Goal: Navigation & Orientation: Find specific page/section

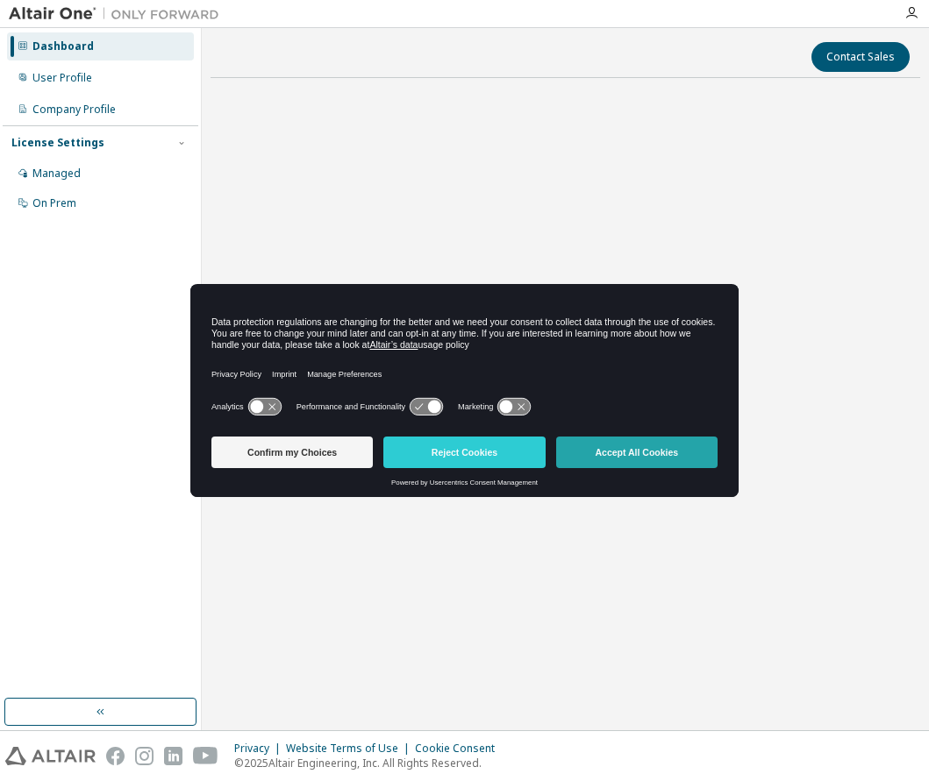
click at [641, 456] on button "Accept All Cookies" at bounding box center [636, 453] width 161 height 32
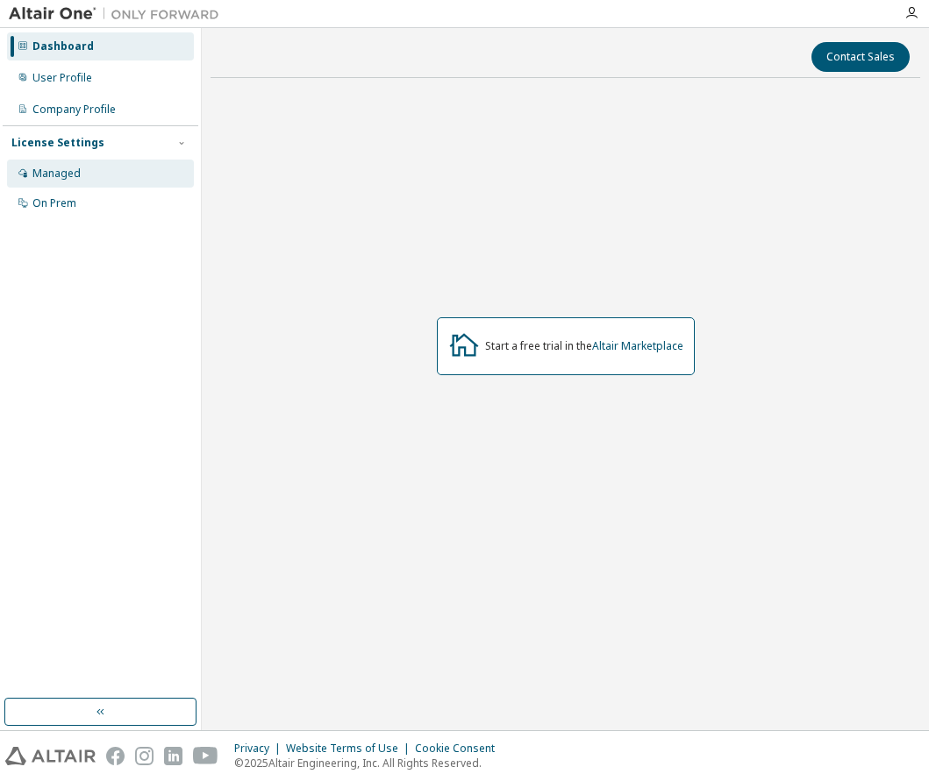
click at [63, 178] on div "Managed" at bounding box center [56, 174] width 48 height 14
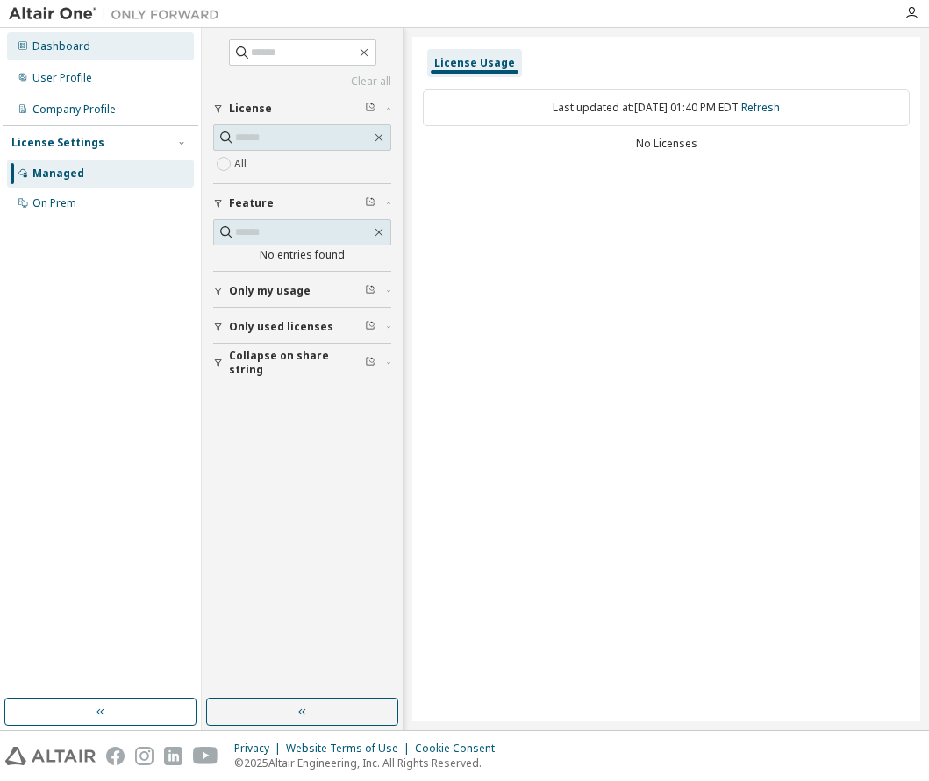
click at [52, 48] on div "Dashboard" at bounding box center [61, 46] width 58 height 14
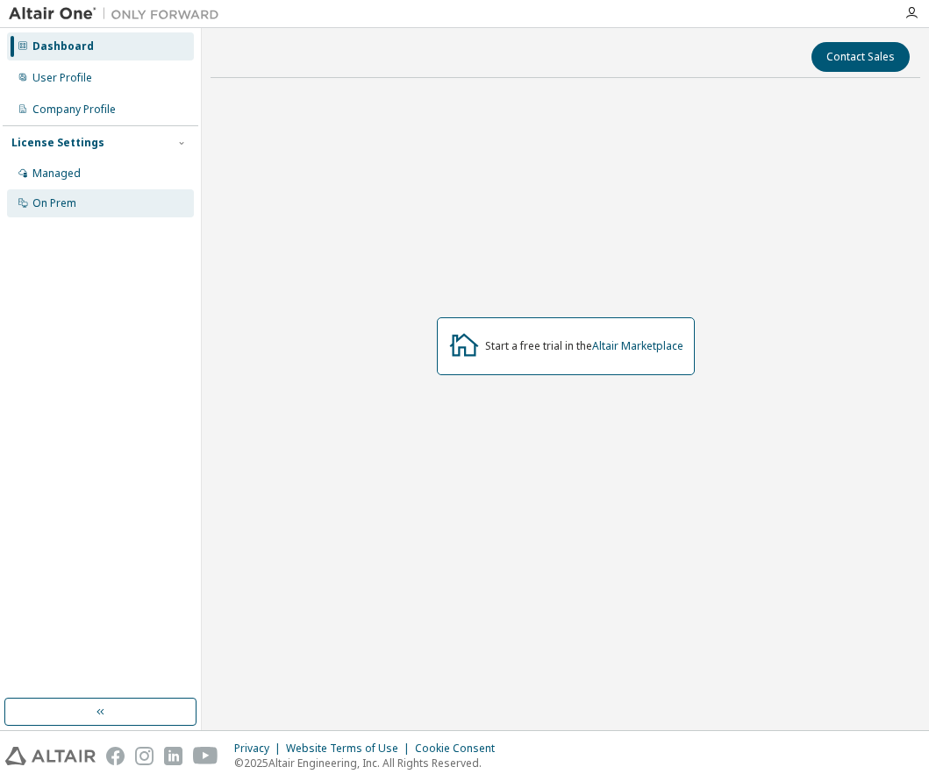
click at [66, 209] on div "On Prem" at bounding box center [54, 203] width 44 height 14
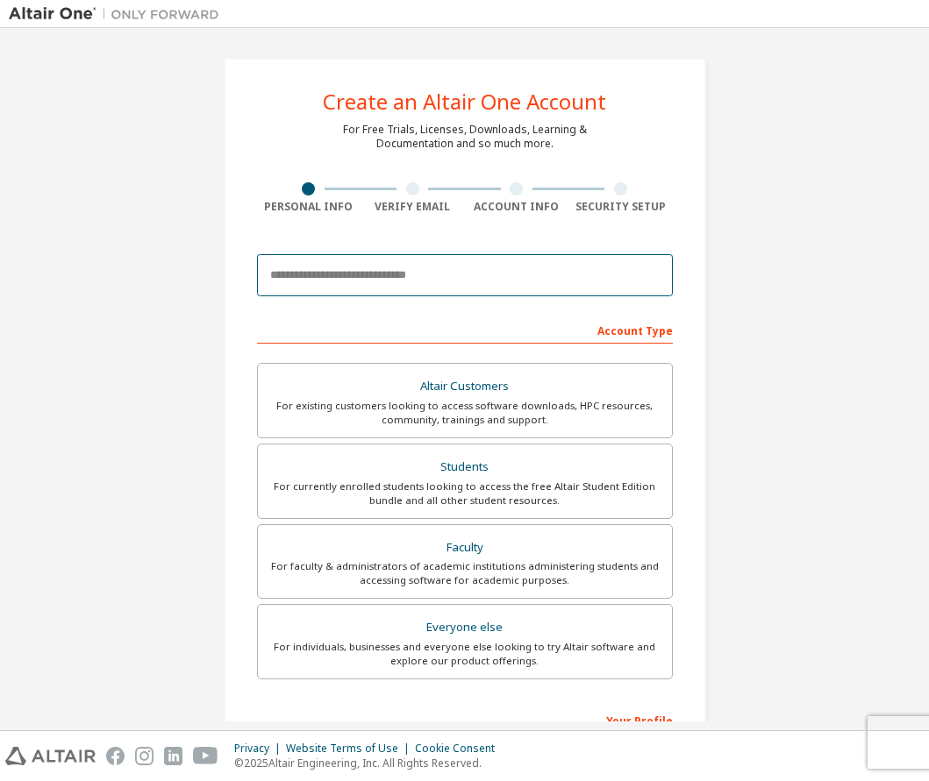
click at [297, 280] on input "email" at bounding box center [465, 275] width 416 height 42
click at [619, 333] on div "Account Type" at bounding box center [465, 330] width 416 height 28
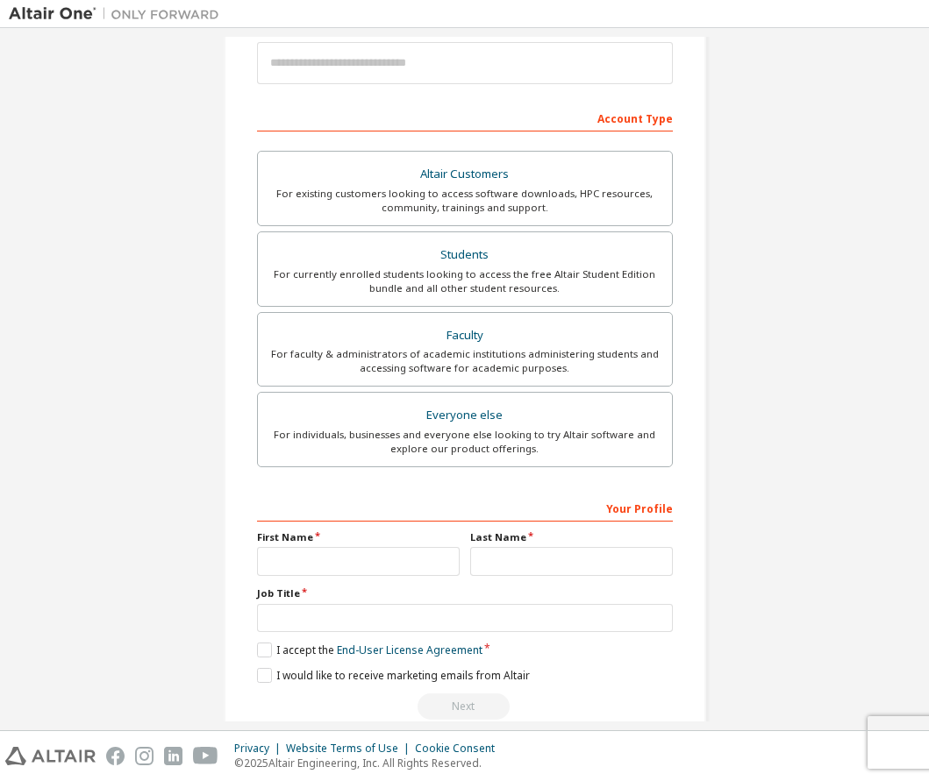
scroll to position [210, 0]
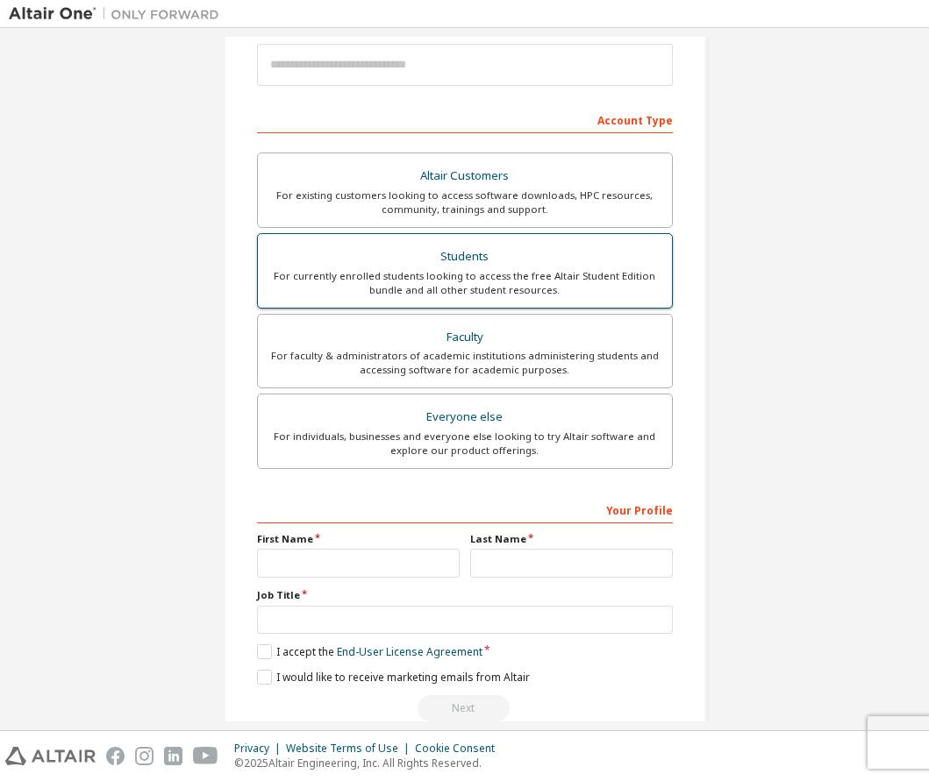
click at [508, 281] on div "For currently enrolled students looking to access the free Altair Student Editi…" at bounding box center [464, 283] width 393 height 28
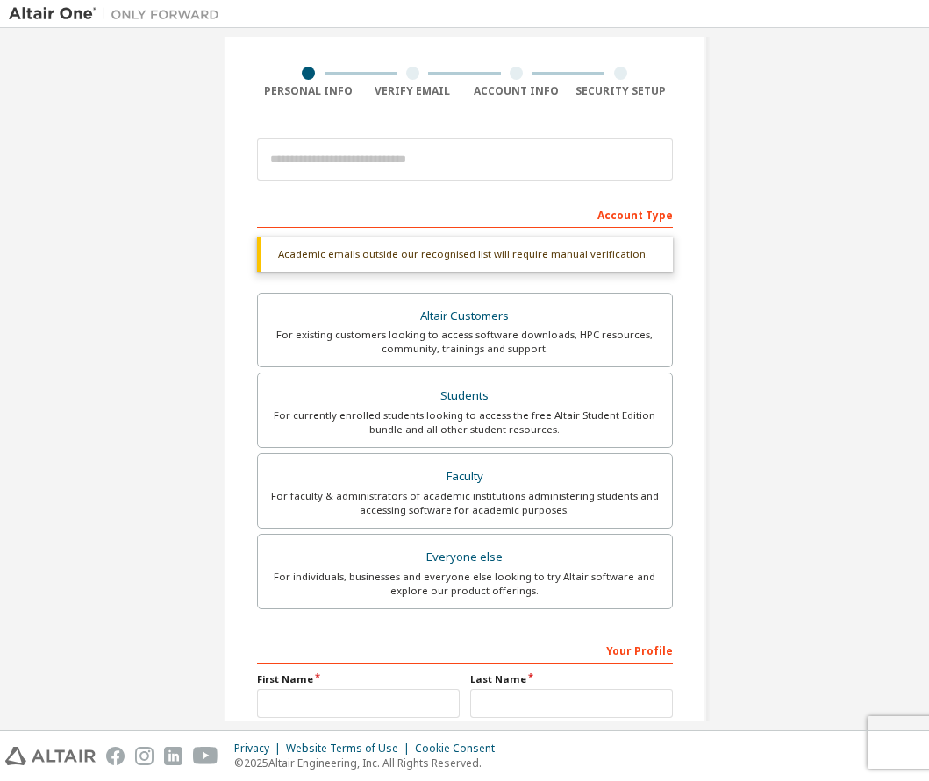
scroll to position [289, 0]
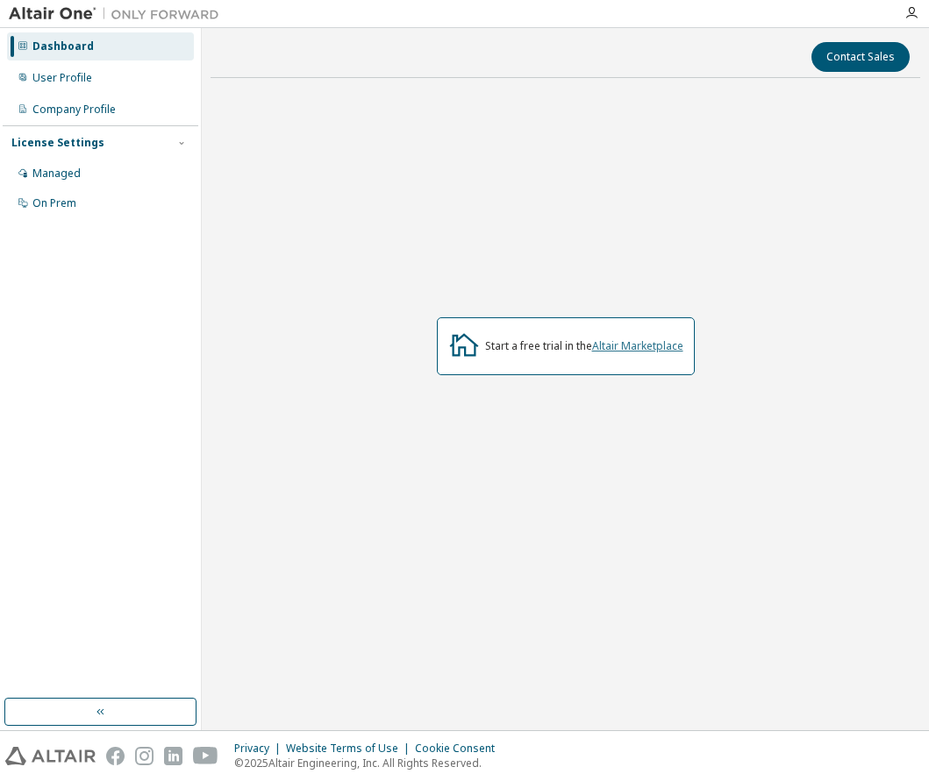
click at [628, 343] on link "Altair Marketplace" at bounding box center [637, 345] width 91 height 15
